Goal: Check status: Check status

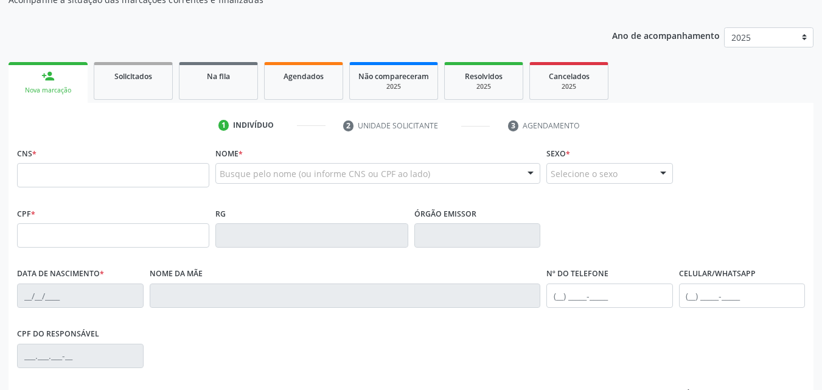
scroll to position [122, 0]
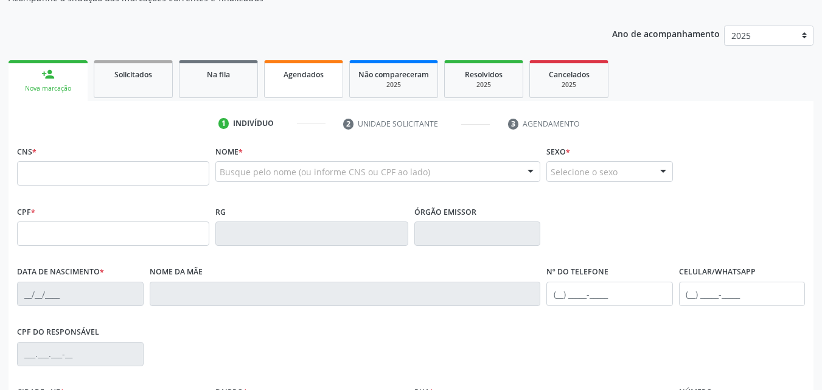
click at [318, 89] on link "Agendados" at bounding box center [303, 79] width 79 height 38
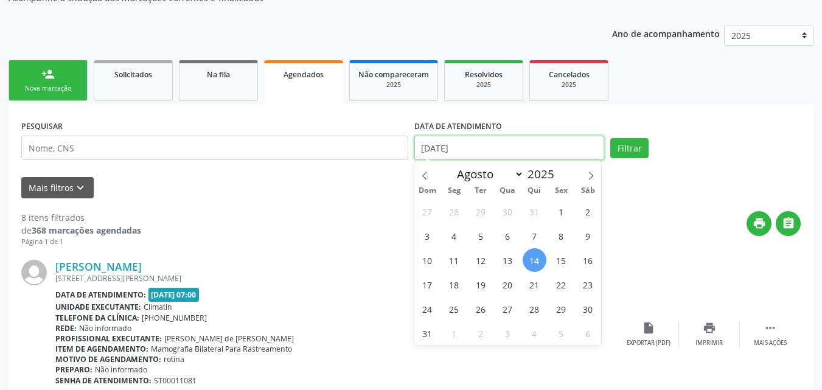
click at [477, 146] on input "[DATE]" at bounding box center [509, 148] width 190 height 24
click at [590, 315] on span "30" at bounding box center [588, 309] width 24 height 24
type input "[DATE]"
click at [426, 342] on span "31" at bounding box center [427, 333] width 24 height 24
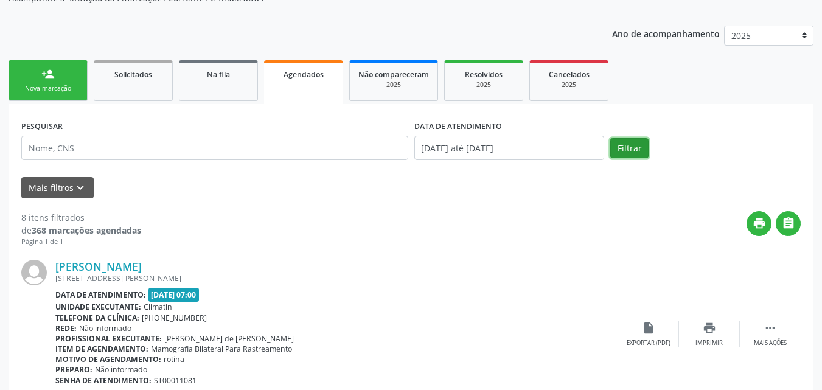
click at [634, 150] on button "Filtrar" at bounding box center [629, 148] width 38 height 21
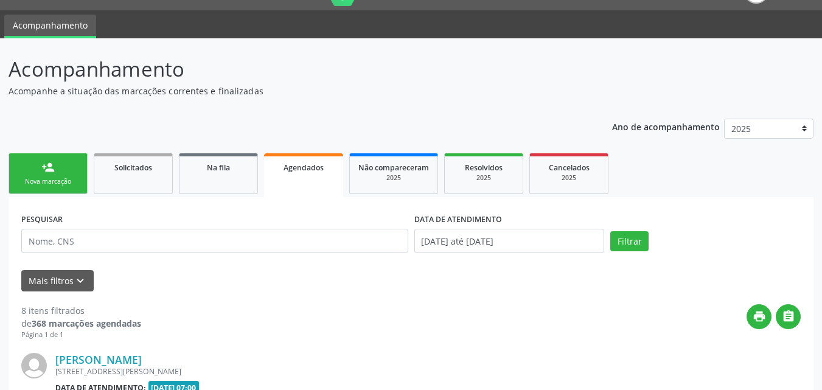
click at [635, 150] on div "Ano de acompanhamento 2025 2024" at bounding box center [712, 130] width 201 height 41
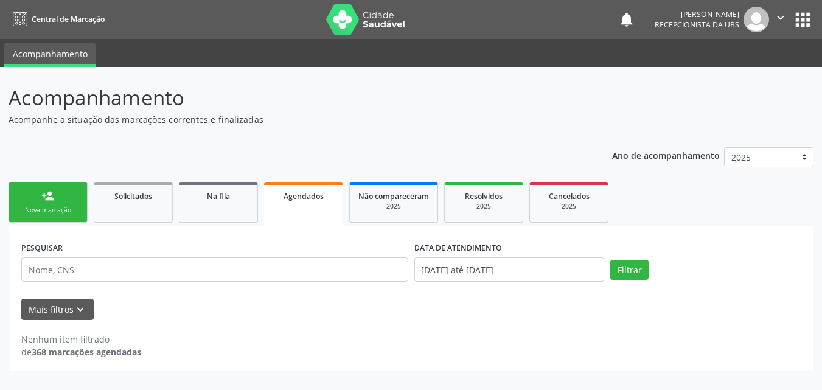
scroll to position [0, 0]
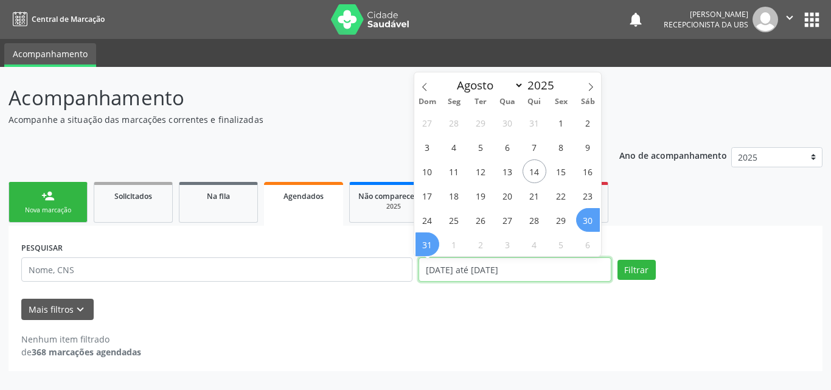
click at [581, 268] on input "[DATE] até [DATE]" at bounding box center [514, 269] width 193 height 24
click at [564, 122] on span "1" at bounding box center [561, 123] width 24 height 24
type input "[DATE]"
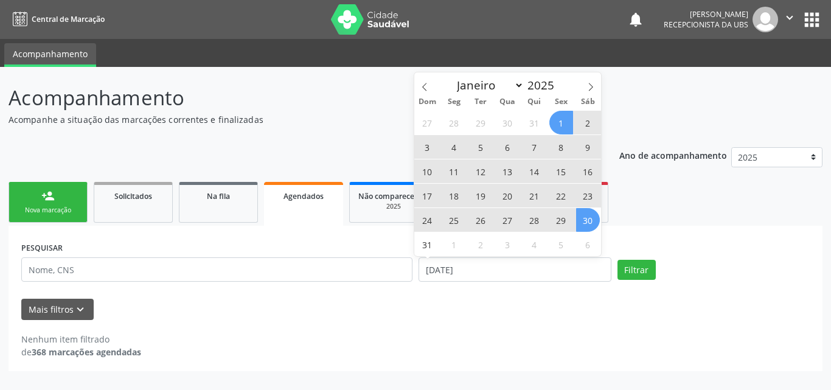
click at [590, 222] on span "30" at bounding box center [588, 220] width 24 height 24
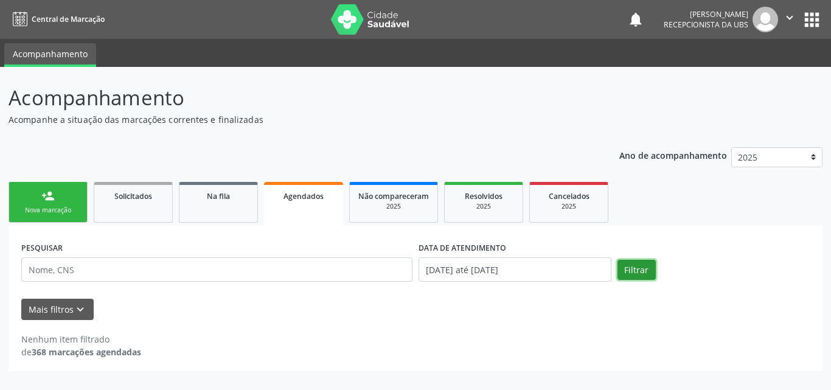
click at [625, 266] on button "Filtrar" at bounding box center [636, 270] width 38 height 21
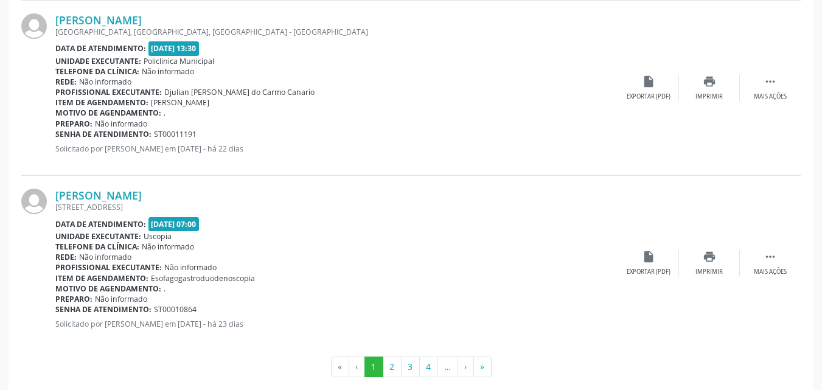
scroll to position [2663, 0]
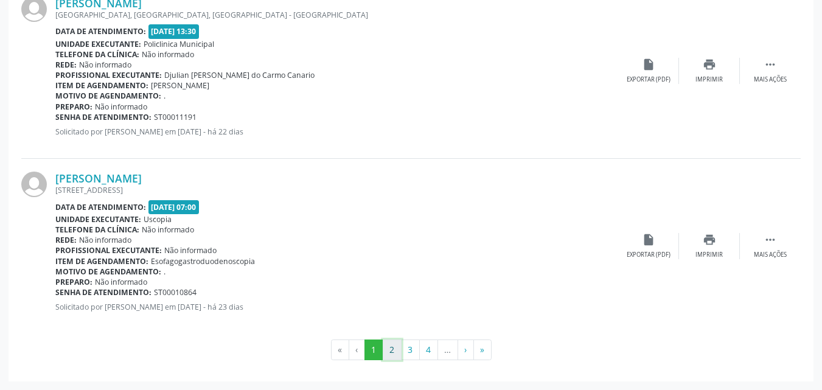
click at [400, 351] on button "2" at bounding box center [391, 349] width 19 height 21
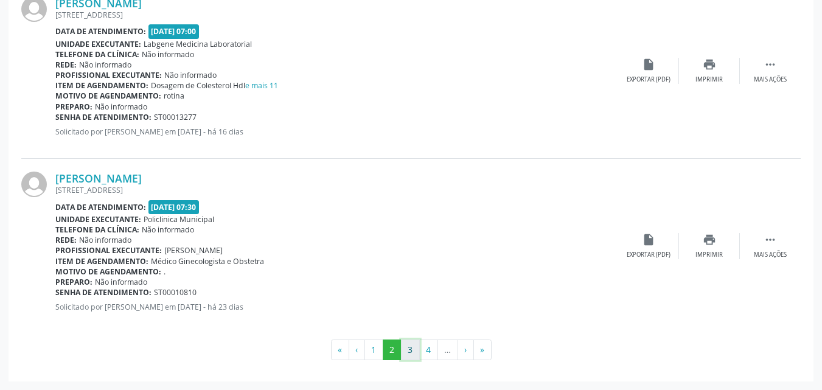
click at [410, 353] on button "3" at bounding box center [410, 349] width 19 height 21
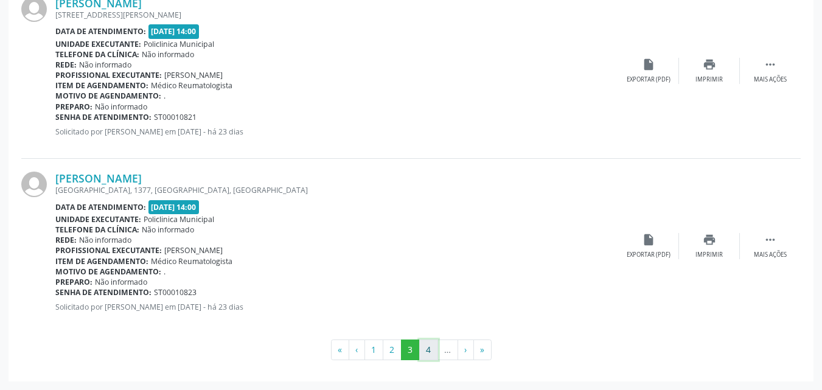
click at [425, 345] on button "4" at bounding box center [428, 349] width 19 height 21
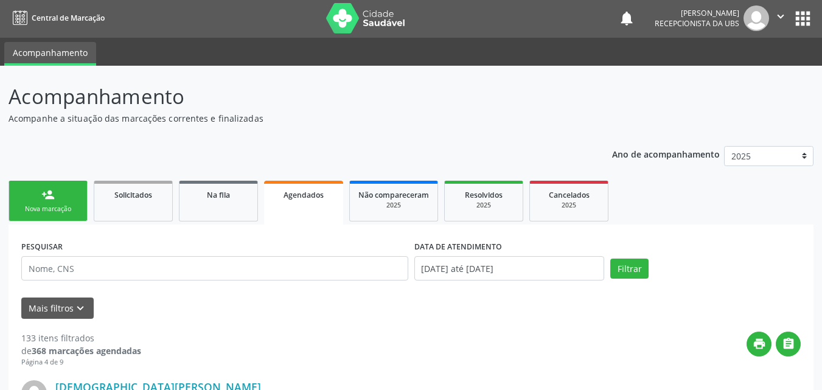
scroll to position [0, 0]
